Goal: Information Seeking & Learning: Find specific fact

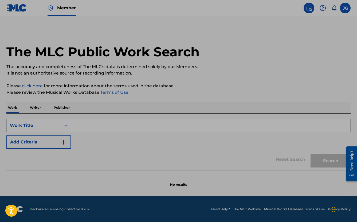
click at [240, 105] on div "Work Writer Publisher" at bounding box center [178, 107] width 344 height 11
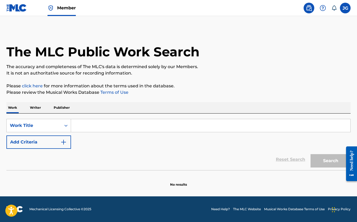
click at [214, 124] on input "Search Form" at bounding box center [210, 125] width 279 height 13
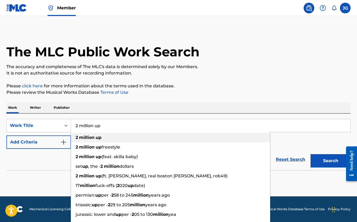
click at [186, 139] on div "2 million up" at bounding box center [170, 138] width 199 height 10
type input "2 million up"
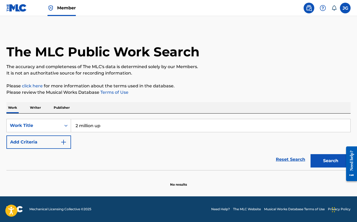
click at [329, 160] on button "Search" at bounding box center [330, 160] width 40 height 13
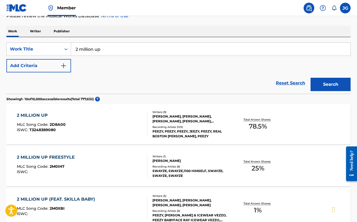
scroll to position [82, 0]
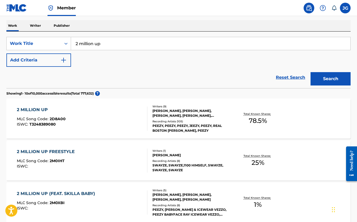
click at [115, 129] on div "2 MILLION UP MLC Song Code : 2D8A00 ISWC : T3248389080" at bounding box center [82, 119] width 131 height 24
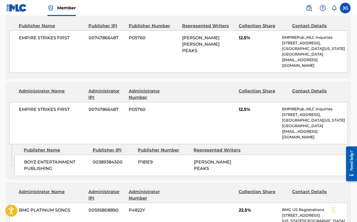
scroll to position [309, 0]
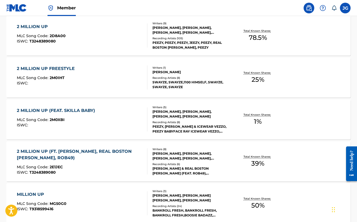
scroll to position [166, 0]
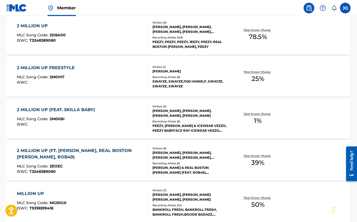
click at [124, 167] on div "MLC Song Code : 2E1JEC" at bounding box center [80, 166] width 126 height 5
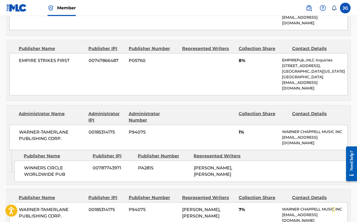
scroll to position [622, 0]
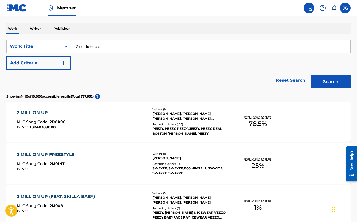
scroll to position [80, 0]
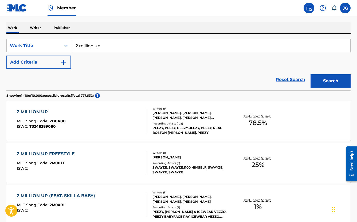
click at [179, 125] on div "PEEZY, PEEZY, PEEZY, JEEZY, PEEZY, REAL BOSTON [PERSON_NAME], PEEZY" at bounding box center [190, 130] width 77 height 10
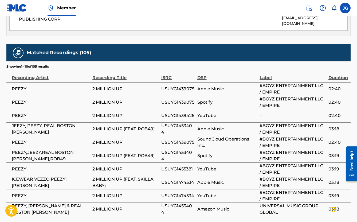
scroll to position [910, 0]
